Goal: Task Accomplishment & Management: Complete application form

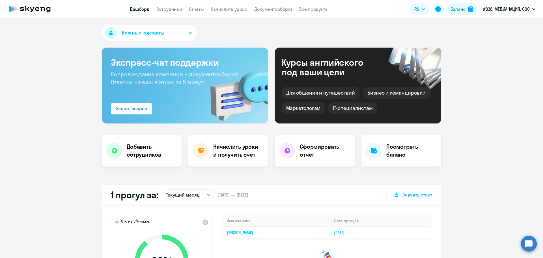
select select "30"
click at [167, 11] on link "Сотрудники" at bounding box center [169, 9] width 26 height 6
select select "30"
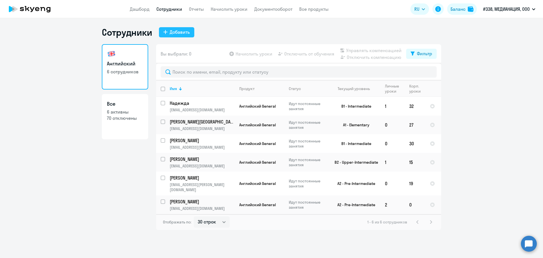
click at [178, 34] on div "Добавить" at bounding box center [180, 32] width 20 height 7
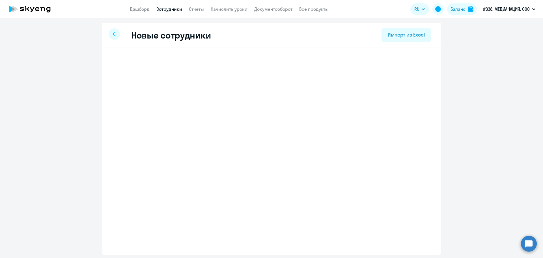
select select "english_adult_not_native_speaker"
select select "3"
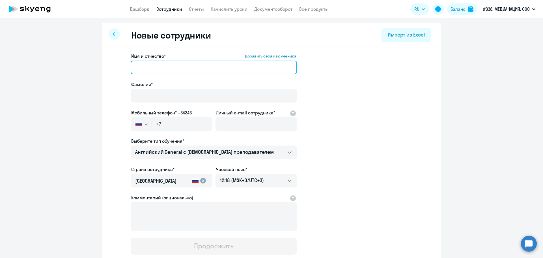
click at [161, 68] on input "Имя и отчество* Добавить себя как ученика" at bounding box center [214, 68] width 166 height 14
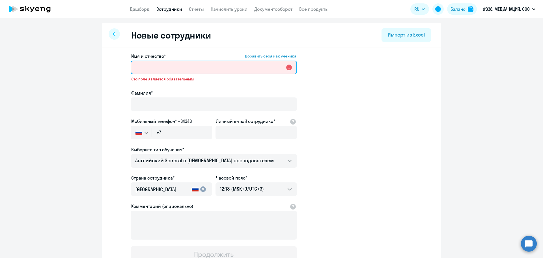
paste input "[PERSON_NAME]"
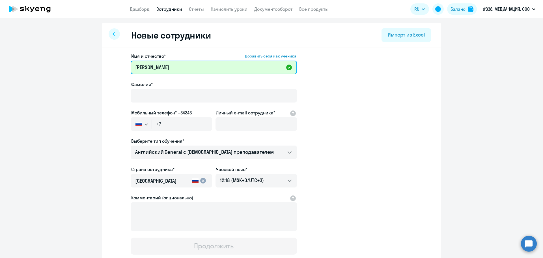
type input "[PERSON_NAME]"
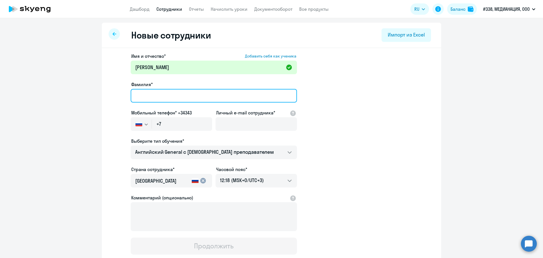
click at [138, 97] on input "Фамилия*" at bounding box center [214, 96] width 166 height 14
paste input "[PERSON_NAME]"
type input "[PERSON_NAME]"
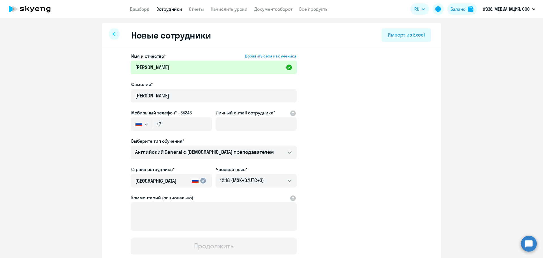
click at [353, 99] on app-new-student-form "Имя и отчество* Добавить себя как ученика [PERSON_NAME] кызы Фамилия* [PERSON_N…" at bounding box center [271, 154] width 321 height 202
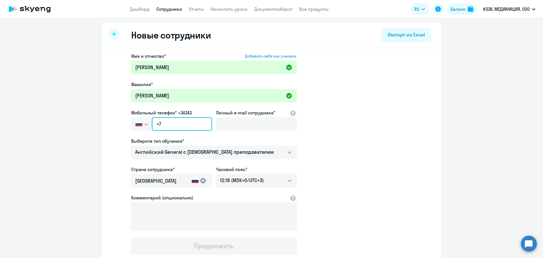
paste input "[PHONE_NUMBER]"
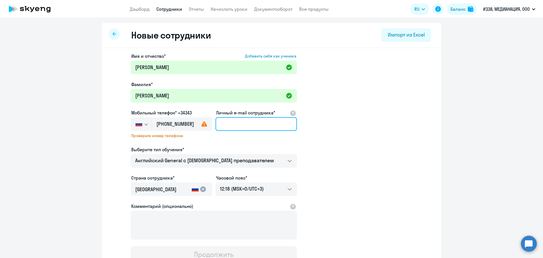
click at [256, 123] on input "Личный e-mail сотрудника*" at bounding box center [255, 124] width 81 height 14
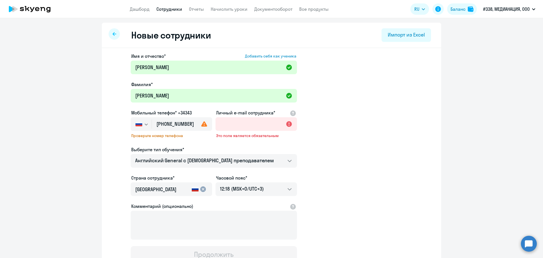
click at [203, 124] on use at bounding box center [204, 123] width 6 height 5
click at [190, 123] on input "[PHONE_NUMBER]" at bounding box center [182, 124] width 60 height 14
type input "[PHONE_NUMBER]"
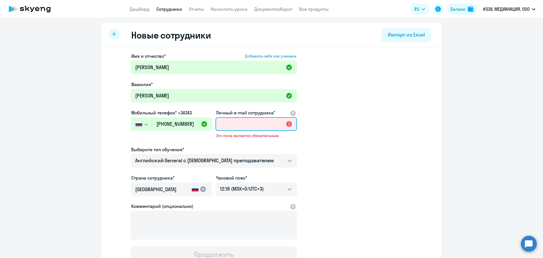
click at [231, 126] on input "Личный e-mail сотрудника*" at bounding box center [255, 124] width 81 height 14
paste input "[EMAIL_ADDRESS][DOMAIN_NAME]"
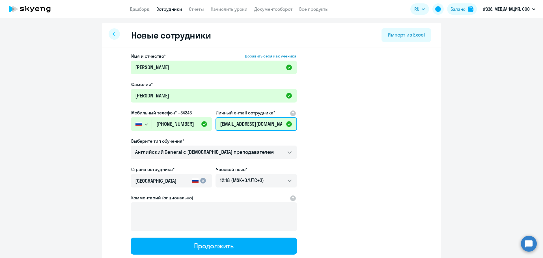
scroll to position [39, 0]
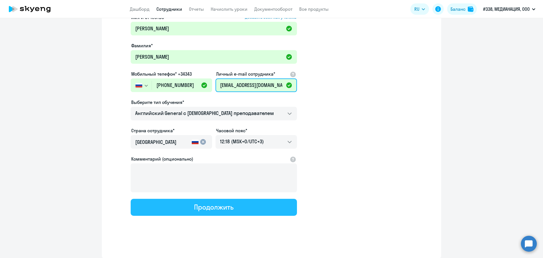
type input "[EMAIL_ADDRESS][DOMAIN_NAME]"
click at [219, 206] on div "Продолжить" at bounding box center [213, 206] width 39 height 9
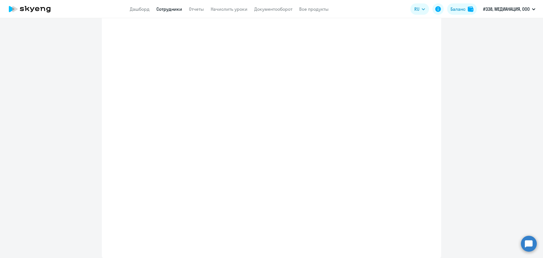
select select "english_adult_not_native_speaker"
select select "3"
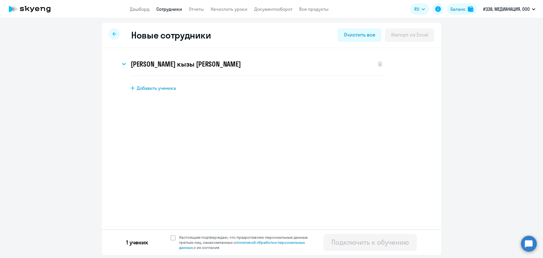
scroll to position [0, 0]
click at [134, 88] on icon at bounding box center [133, 88] width 4 height 4
select select "english_adult_not_native_speaker"
select select "3"
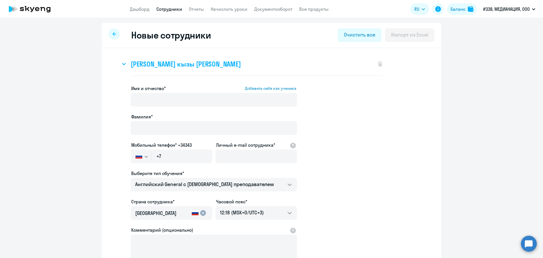
click at [143, 58] on div "[PERSON_NAME] кызы [PERSON_NAME]" at bounding box center [245, 64] width 250 height 23
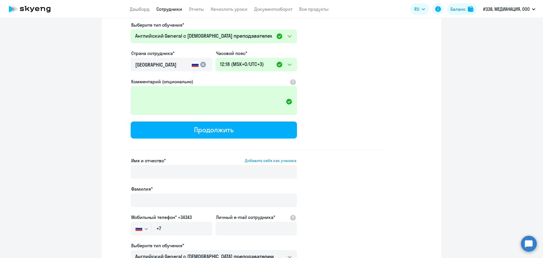
scroll to position [170, 0]
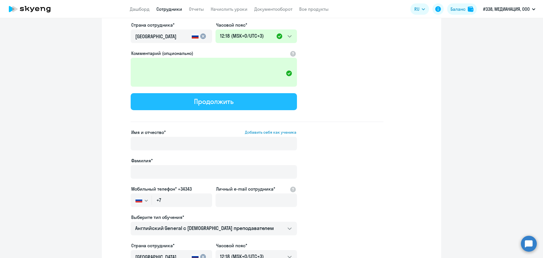
click at [223, 97] on div "Продолжить" at bounding box center [213, 101] width 39 height 9
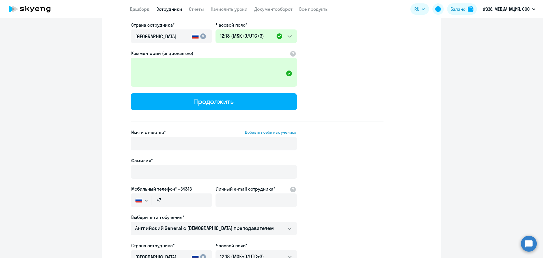
scroll to position [0, 0]
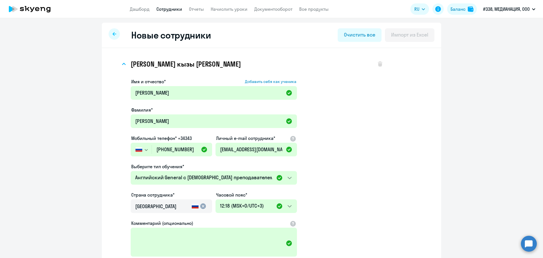
select select "english_adult_not_native_speaker"
select select "3"
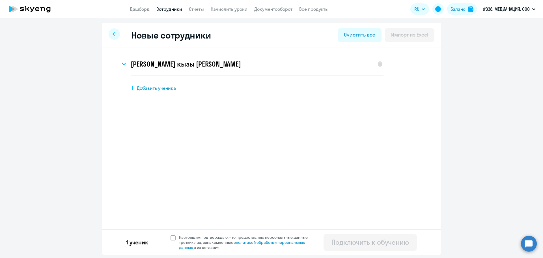
click at [173, 238] on span at bounding box center [173, 237] width 5 height 5
click at [171, 234] on input "Настоящим подтверждаю, что предоставляю персональные данные третьих лиц, ознако…" at bounding box center [170, 234] width 0 height 0
checkbox input "true"
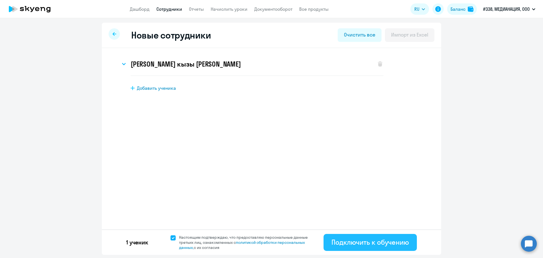
click at [358, 244] on div "Подключить к обучению" at bounding box center [369, 241] width 77 height 9
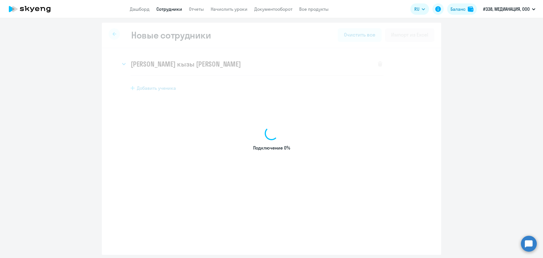
select select "english_adult_not_native_speaker"
select select "3"
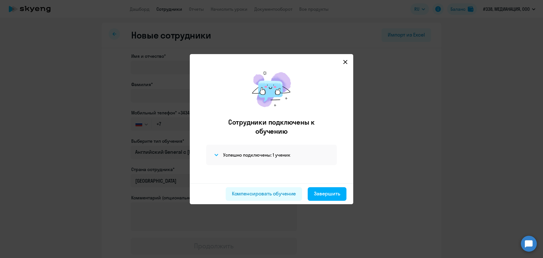
click at [344, 64] on icon at bounding box center [345, 62] width 5 height 5
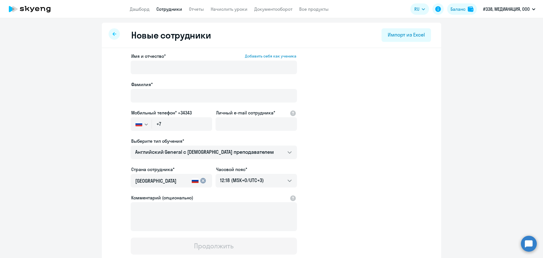
select select "30"
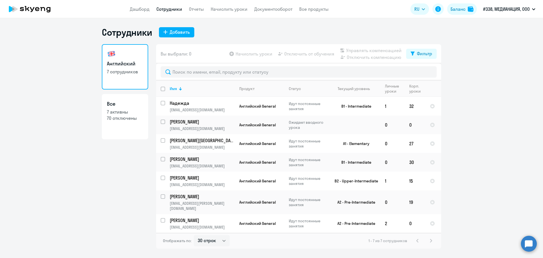
click at [527, 240] on circle at bounding box center [529, 243] width 16 height 16
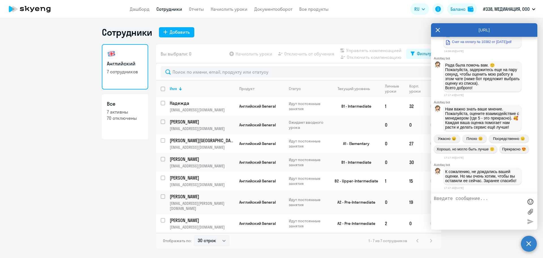
scroll to position [776, 0]
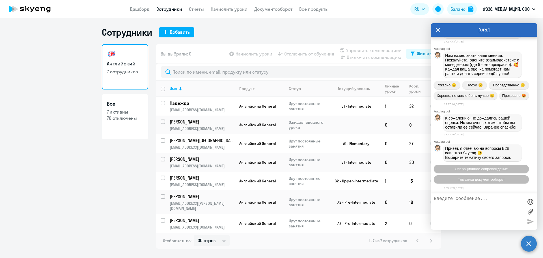
click at [469, 208] on textarea at bounding box center [478, 211] width 89 height 31
click at [482, 169] on span "Операционное сопровождение" at bounding box center [481, 169] width 53 height 4
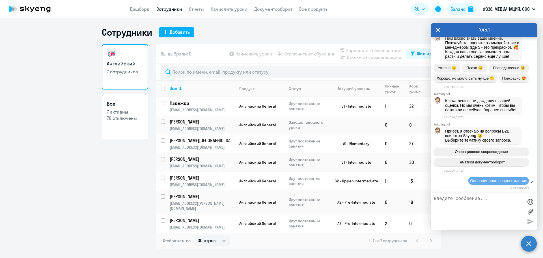
scroll to position [838, 0]
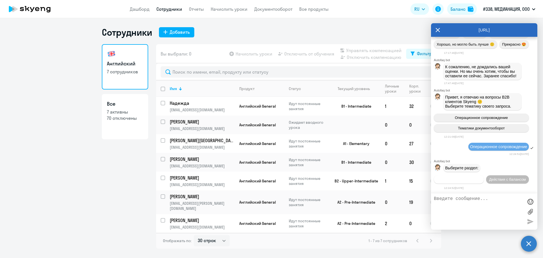
click at [481, 177] on span "Действия по сотрудникам" at bounding box center [459, 179] width 44 height 4
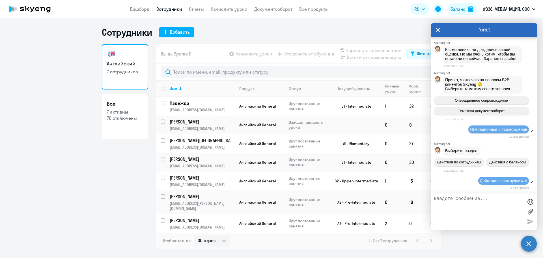
scroll to position [922, 0]
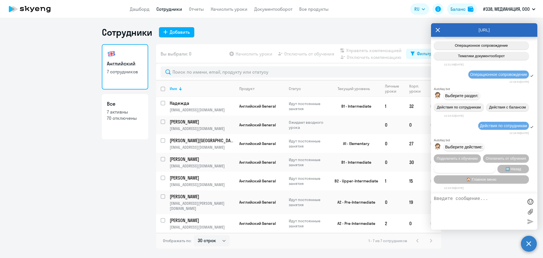
click at [467, 169] on span "Сотруднику нужна помощь" at bounding box center [464, 169] width 46 height 4
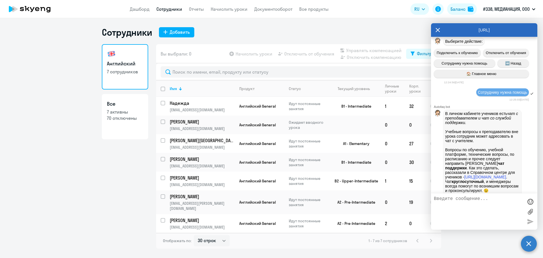
scroll to position [1117, 0]
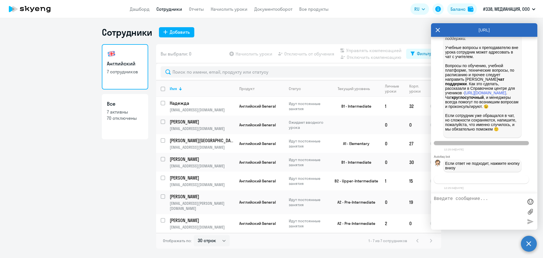
click at [472, 180] on span "Связаться с менеджером" at bounding box center [481, 179] width 43 height 4
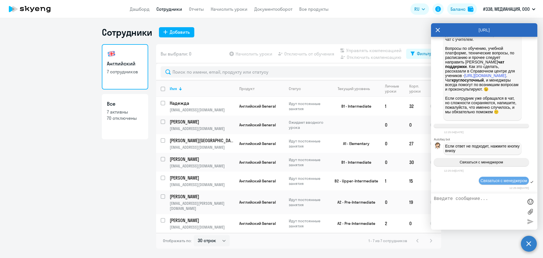
scroll to position [1135, 0]
click at [461, 204] on textarea at bounding box center [478, 211] width 89 height 31
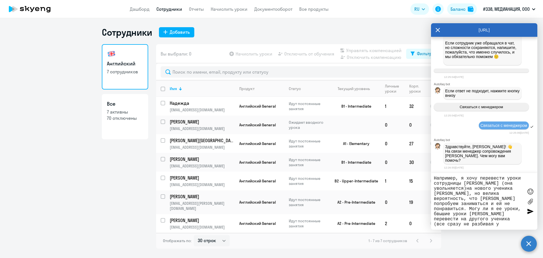
scroll to position [25, 0]
click at [490, 209] on textarea "Добрый день! Подскажите, пожалуйста могу я несколько раз переносить уроки с одн…" at bounding box center [478, 201] width 89 height 51
click at [436, 215] on textarea "Добрый день! Подскажите, пожалуйста могу я несколько раз переносить уроки с одн…" at bounding box center [478, 201] width 89 height 51
click at [484, 222] on textarea "Добрый день! Подскажите, пожалуйста могу я несколько раз переносить уроки с одн…" at bounding box center [478, 201] width 89 height 51
click at [459, 224] on textarea "Добрый день! Подскажите, пожалуйста могу я несколько раз переносить уроки с одн…" at bounding box center [478, 201] width 89 height 51
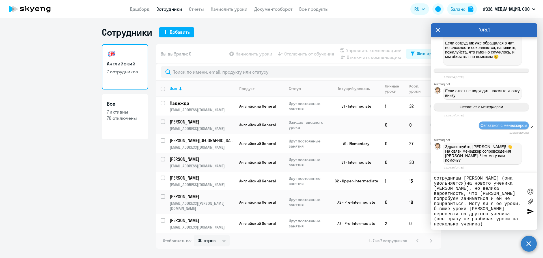
click at [504, 224] on textarea "Добрый день! Подскажите, пожалуйста могу я несколько раз переносить уроки с одн…" at bounding box center [478, 201] width 89 height 51
type textarea "Добрый день! Подскажите, пожалуйста могу я несколько раз переносить уроки с одн…"
click at [513, 224] on textarea "Добрый день! Подскажите, пожалуйста могу я несколько раз переносить уроки с одн…" at bounding box center [478, 201] width 89 height 51
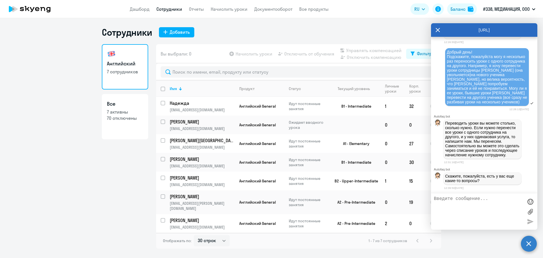
scroll to position [1325, 0]
drag, startPoint x: 481, startPoint y: 211, endPoint x: 484, endPoint y: 210, distance: 3.2
click at [481, 211] on textarea at bounding box center [478, 211] width 89 height 31
type textarea "Д"
type textarea "Тогда переведите пожалуйста все уроки [PERSON_NAME] на счет [PERSON_NAME])"
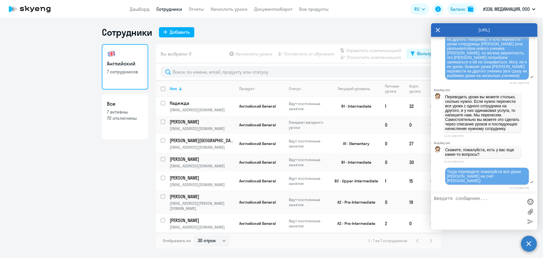
scroll to position [1347, 0]
type textarea "Спасибо"
